Goal: Book appointment/travel/reservation

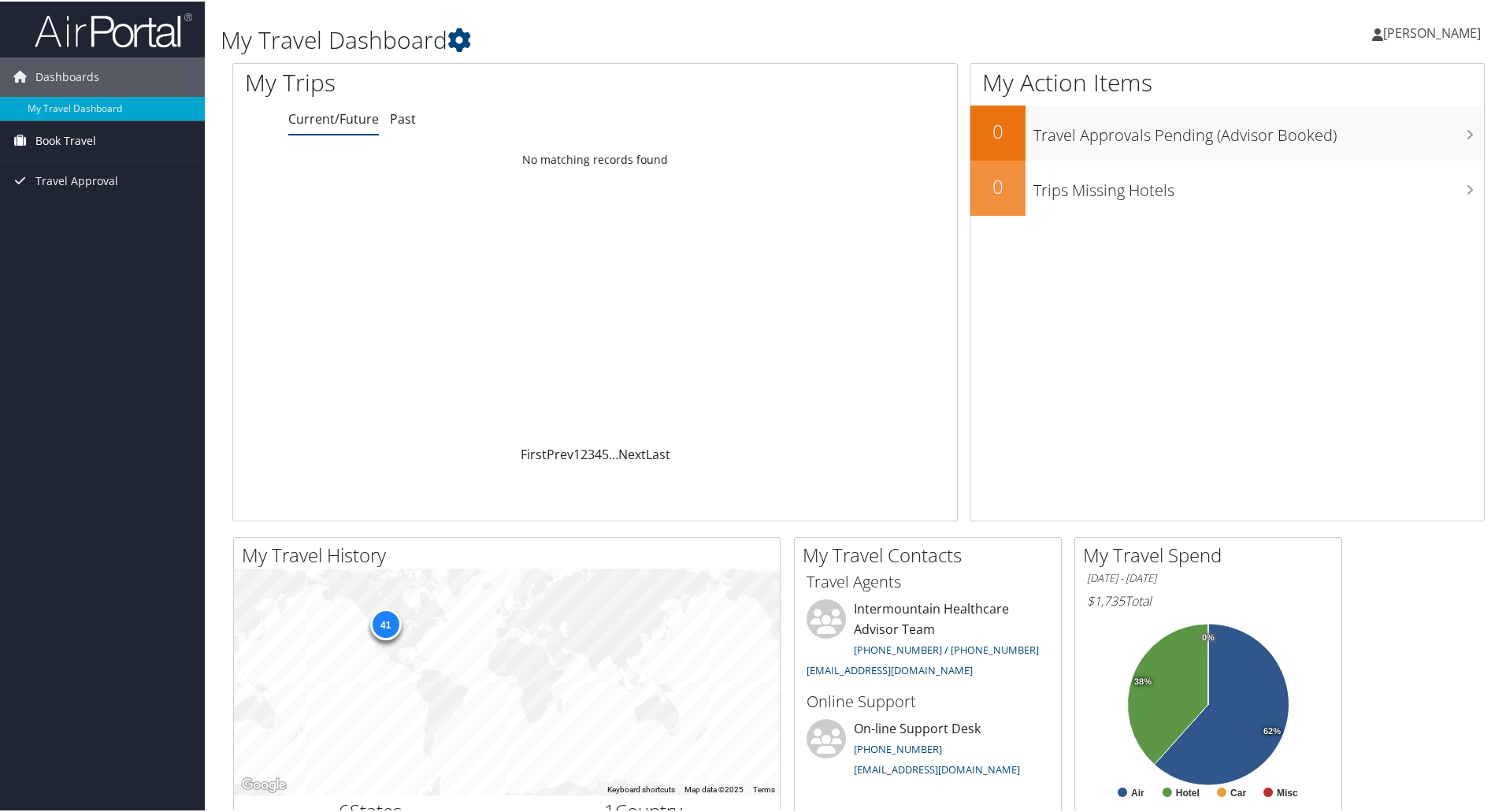
click at [78, 138] on span "Book Travel" at bounding box center [65, 139] width 61 height 39
click at [91, 189] on link "Book/Manage Online Trips" at bounding box center [102, 193] width 205 height 23
click at [66, 192] on link "Book/Manage Online Trips" at bounding box center [102, 193] width 205 height 23
click at [55, 196] on link "Book/Manage Online Trips" at bounding box center [102, 193] width 205 height 23
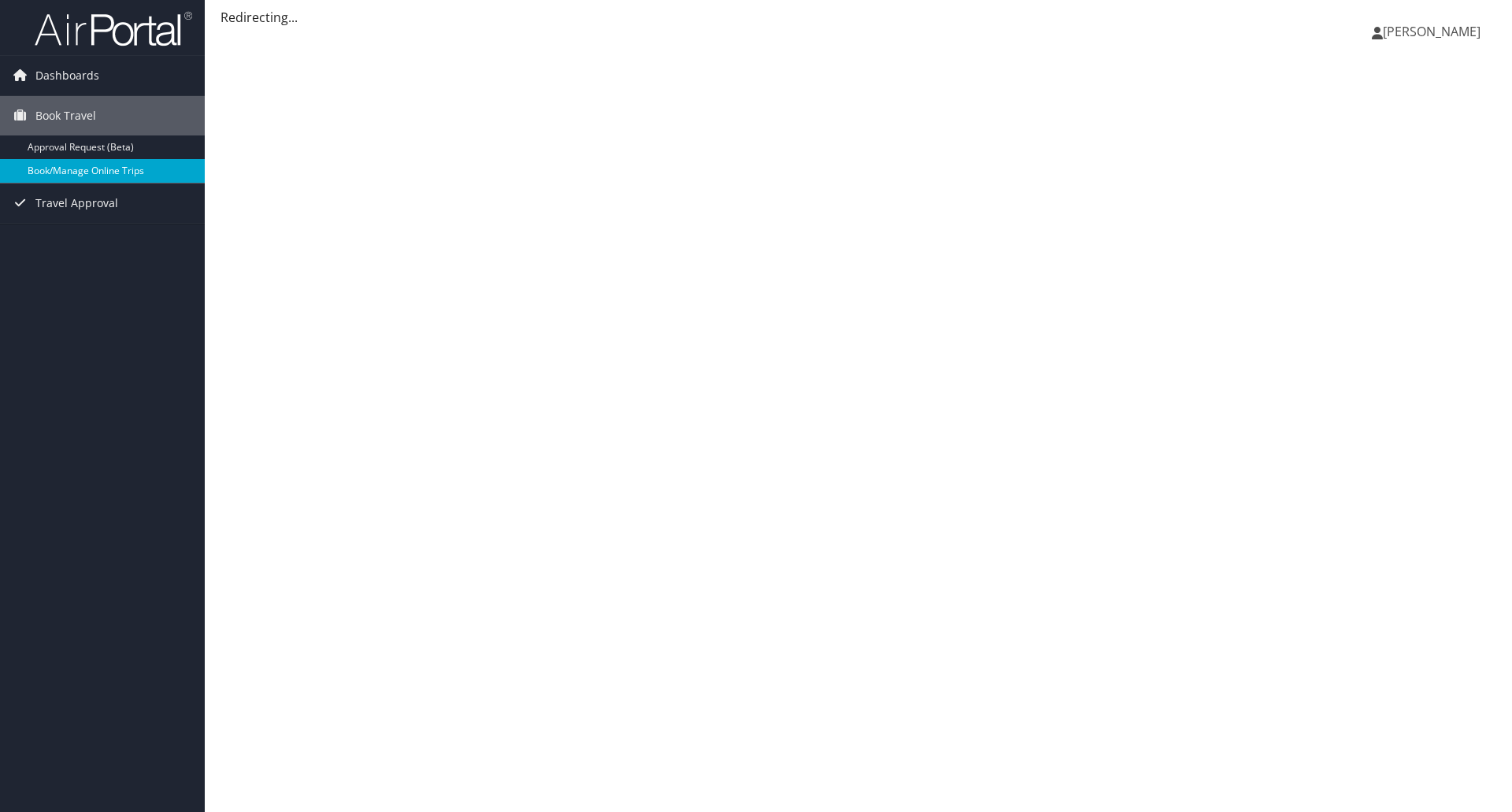
click at [76, 170] on link "Book/Manage Online Trips" at bounding box center [102, 170] width 205 height 23
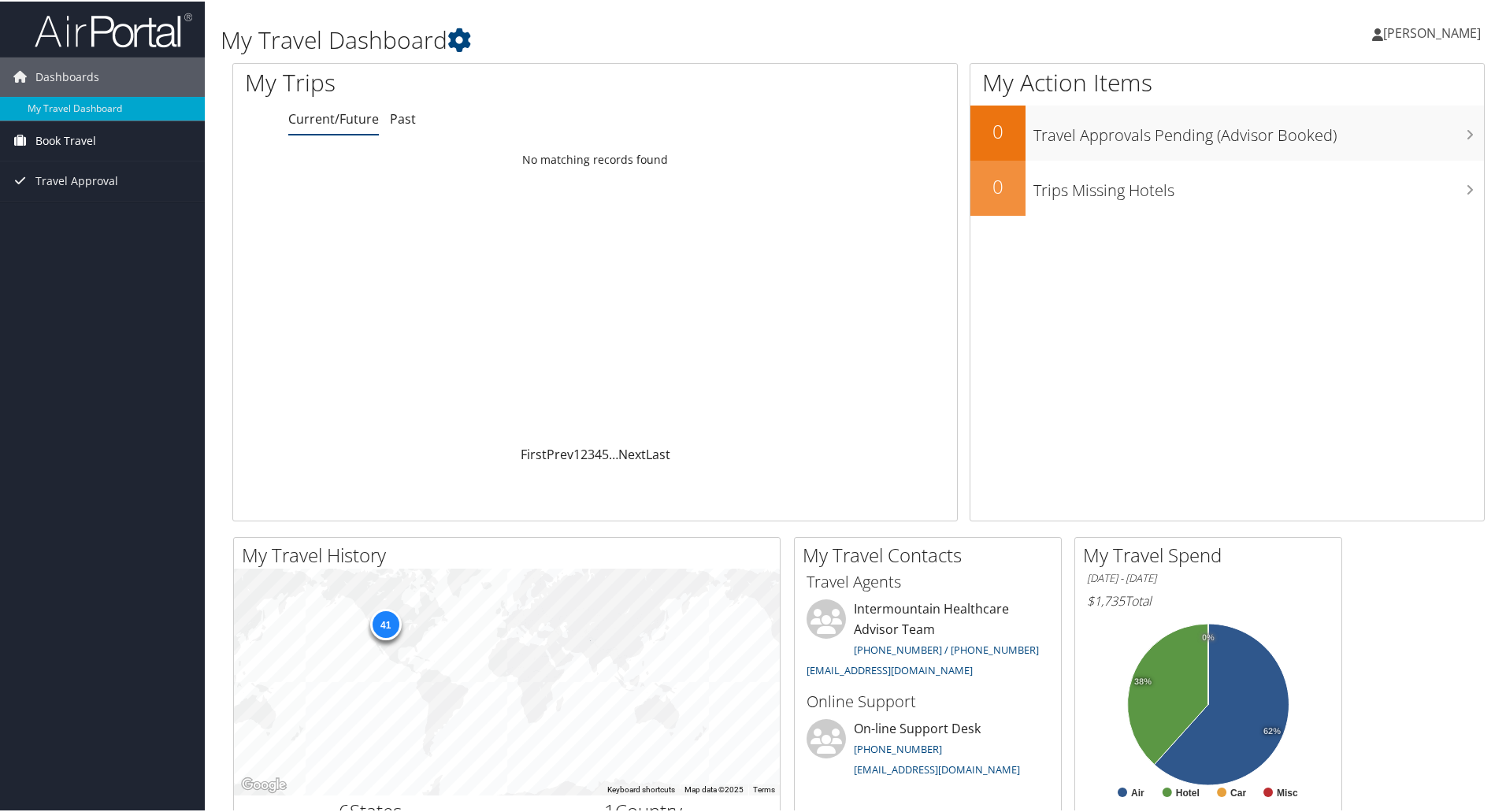
click at [87, 139] on span "Book Travel" at bounding box center [65, 139] width 61 height 39
click at [71, 193] on link "Book/Manage Online Trips" at bounding box center [102, 193] width 205 height 23
click at [47, 191] on link "Book/Manage Online Trips" at bounding box center [102, 193] width 205 height 23
click at [59, 137] on span "Book Travel" at bounding box center [65, 139] width 61 height 39
click at [58, 195] on link "Book/Manage Online Trips" at bounding box center [102, 193] width 205 height 23
